Goal: Download file/media

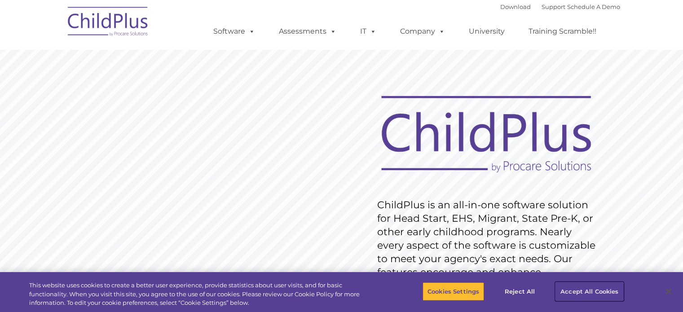
click at [589, 291] on button "Accept All Cookies" at bounding box center [589, 291] width 68 height 19
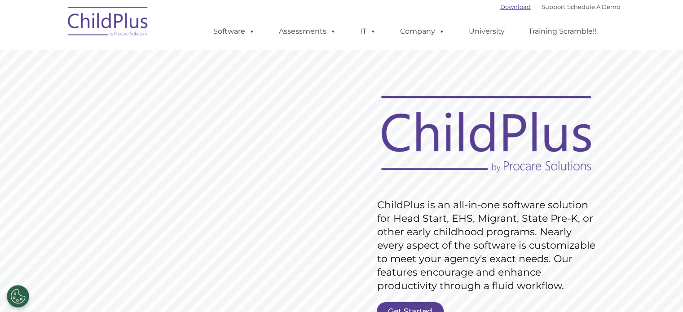
click at [503, 6] on link "Download" at bounding box center [515, 6] width 31 height 7
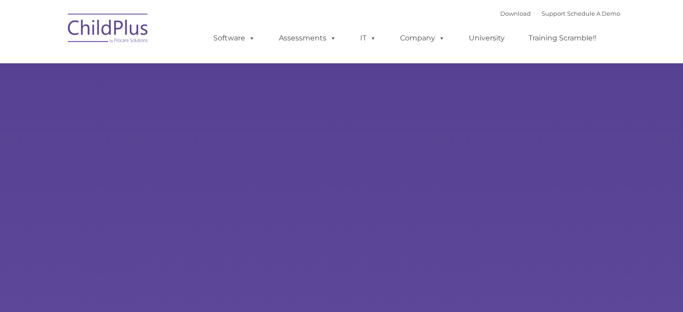
type input ""
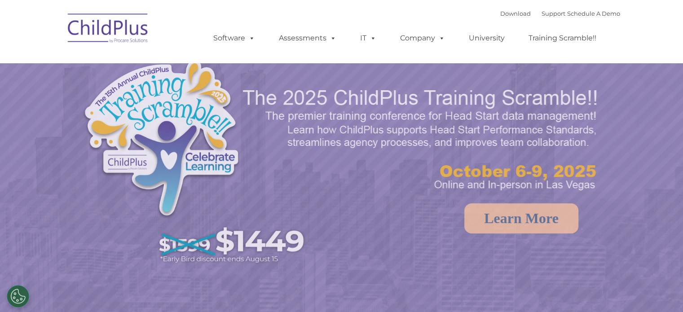
select select "MEDIUM"
